Goal: Communication & Community: Answer question/provide support

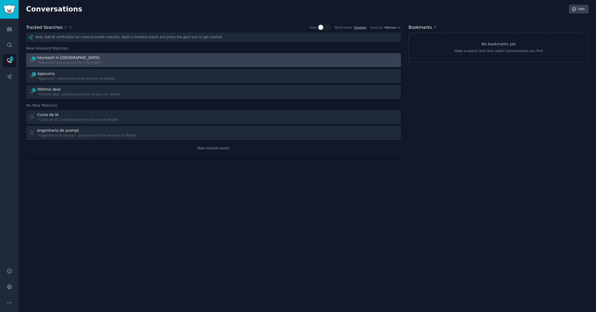
click at [75, 60] on div ""heyreach" submissions from Heyreach" at bounding box center [69, 62] width 64 height 5
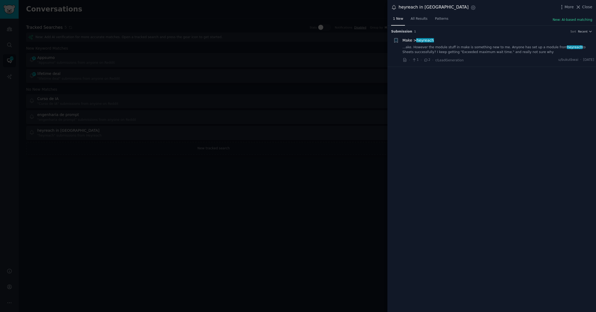
click at [461, 48] on link "...ake. However the module stuff in make is something new to me. Anyone has set…" at bounding box center [499, 49] width 192 height 9
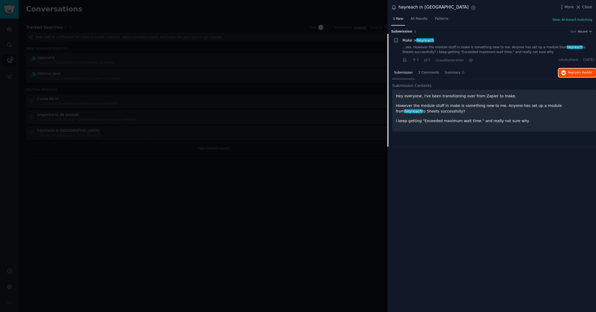
click at [575, 72] on span "Reply on Reddit" at bounding box center [580, 72] width 24 height 5
click at [232, 55] on div at bounding box center [298, 156] width 596 height 312
